Goal: Communication & Community: Answer question/provide support

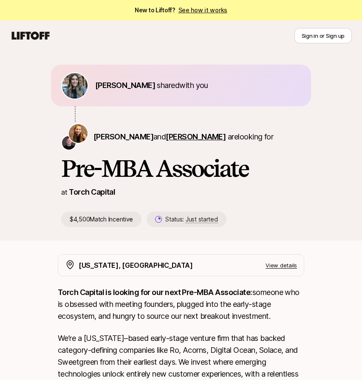
click at [188, 139] on span "[PERSON_NAME]" at bounding box center [196, 136] width 60 height 9
click at [106, 137] on span "[PERSON_NAME]" at bounding box center [124, 136] width 60 height 9
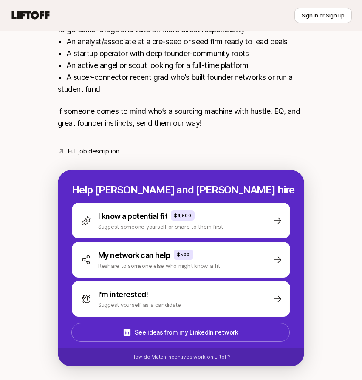
scroll to position [402, 0]
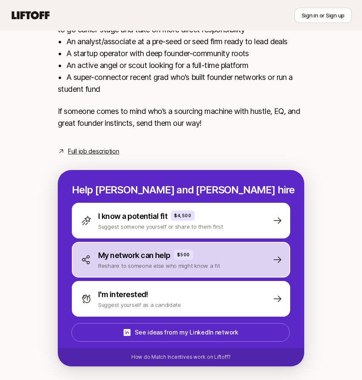
click at [158, 271] on div "My network can help $500 Reshare to someone else who might know a fit" at bounding box center [181, 260] width 219 height 36
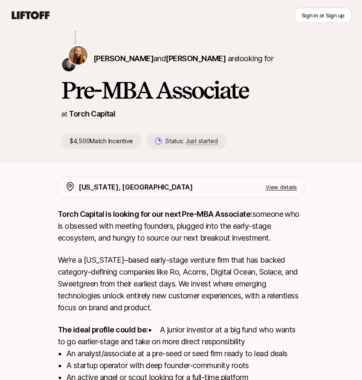
scroll to position [121, 0]
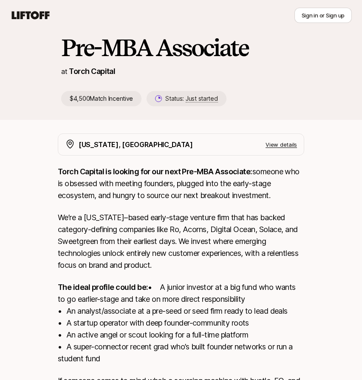
click at [102, 101] on p "$4,500 Match Incentive" at bounding box center [101, 98] width 80 height 15
drag, startPoint x: 102, startPoint y: 101, endPoint x: 89, endPoint y: 101, distance: 12.8
click at [89, 101] on p "$4,500 Match Incentive" at bounding box center [101, 98] width 80 height 15
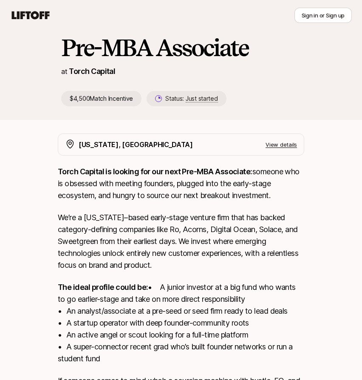
click at [120, 103] on p "$4,500 Match Incentive" at bounding box center [101, 98] width 80 height 15
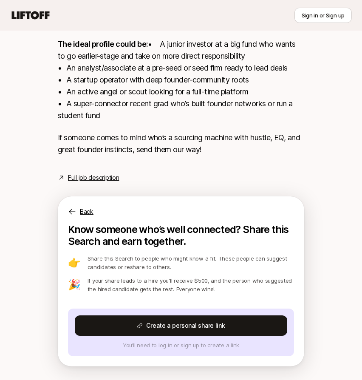
scroll to position [376, 0]
click at [87, 212] on p "Back" at bounding box center [87, 212] width 14 height 10
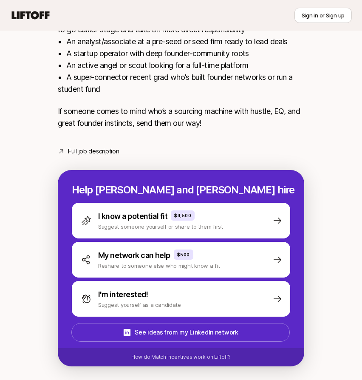
scroll to position [402, 0]
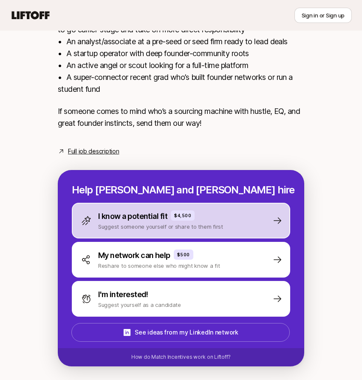
click at [140, 215] on p "I know a potential fit" at bounding box center [132, 217] width 69 height 12
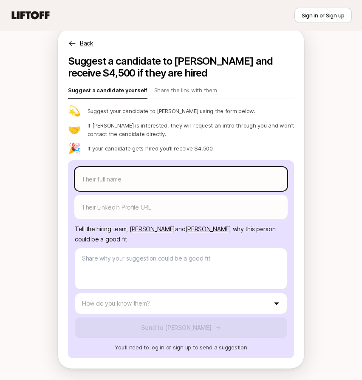
scroll to position [547, 0]
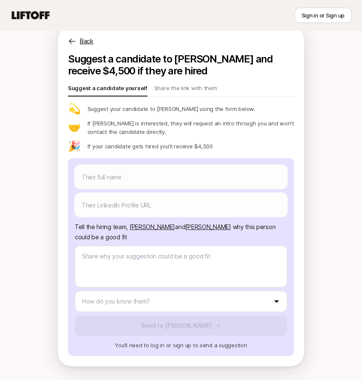
click at [182, 57] on p "Suggest a candidate to [PERSON_NAME] and receive $4,500 if they are hired" at bounding box center [181, 65] width 226 height 24
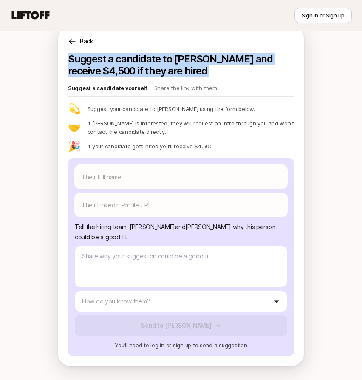
drag, startPoint x: 182, startPoint y: 57, endPoint x: 156, endPoint y: 62, distance: 26.9
click at [156, 62] on p "Suggest a candidate to [PERSON_NAME] and receive $4,500 if they are hired" at bounding box center [181, 65] width 226 height 24
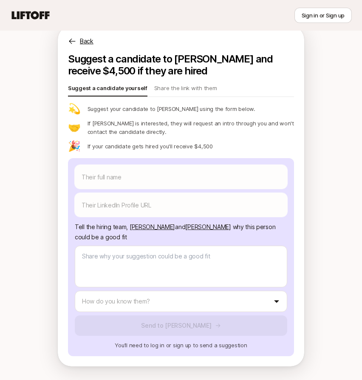
click at [156, 62] on p "Suggest a candidate to [PERSON_NAME] and receive $4,500 if they are hired" at bounding box center [181, 65] width 226 height 24
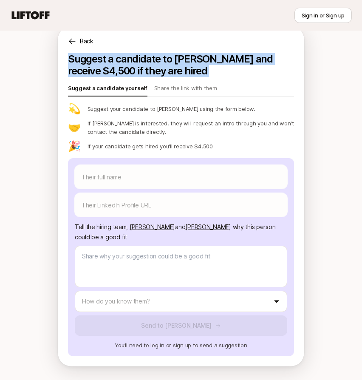
click at [156, 67] on p "Suggest a candidate to [PERSON_NAME] and receive $4,500 if they are hired" at bounding box center [181, 65] width 226 height 24
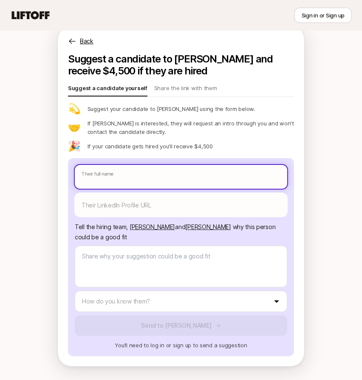
type textarea "x"
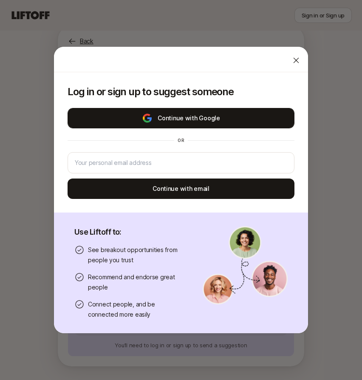
click at [160, 125] on button "Continue with Google" at bounding box center [181, 118] width 227 height 20
